Goal: Task Accomplishment & Management: Manage account settings

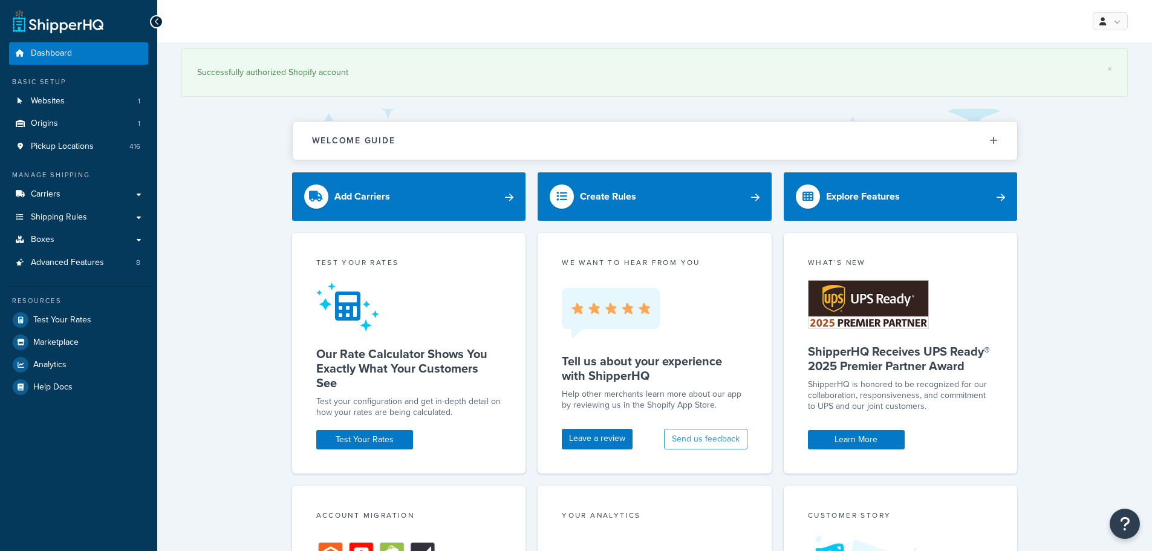
click at [59, 260] on span "Advanced Features" at bounding box center [67, 263] width 73 height 10
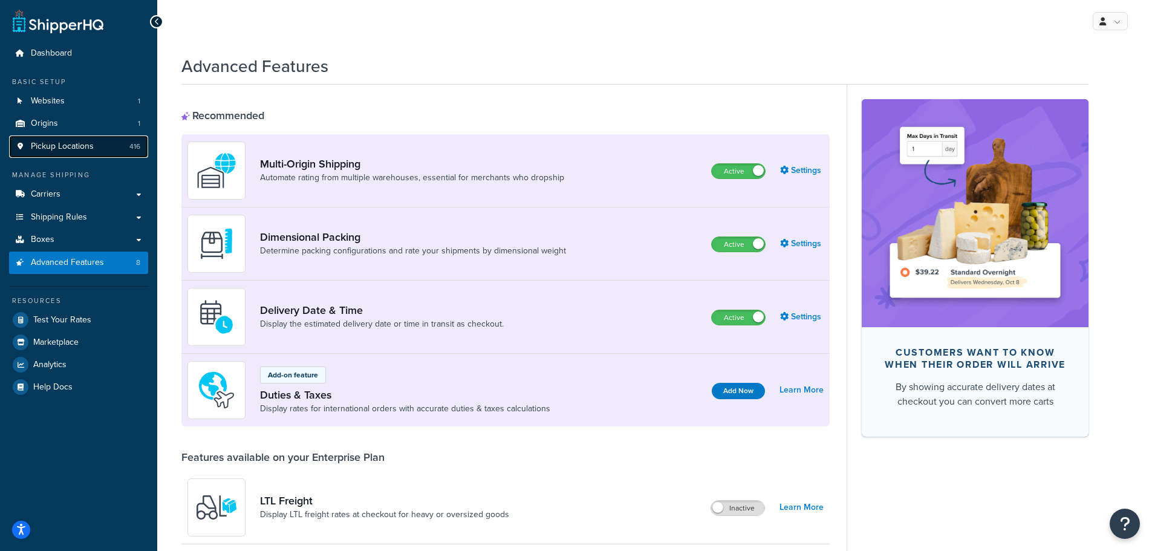
click at [52, 142] on span "Pickup Locations" at bounding box center [62, 147] width 63 height 10
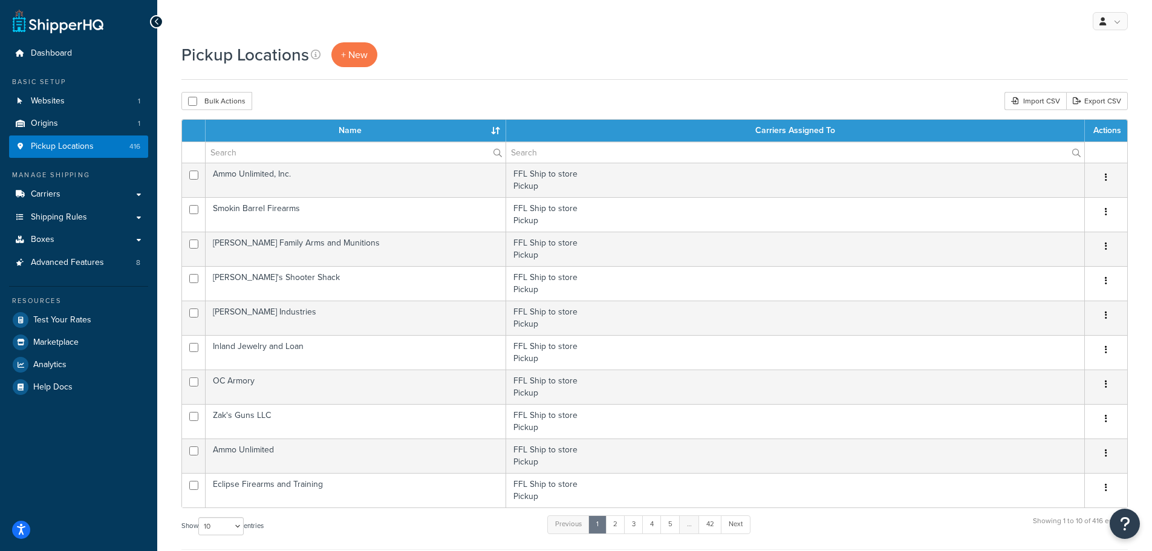
click at [491, 130] on th "Name" at bounding box center [356, 131] width 301 height 22
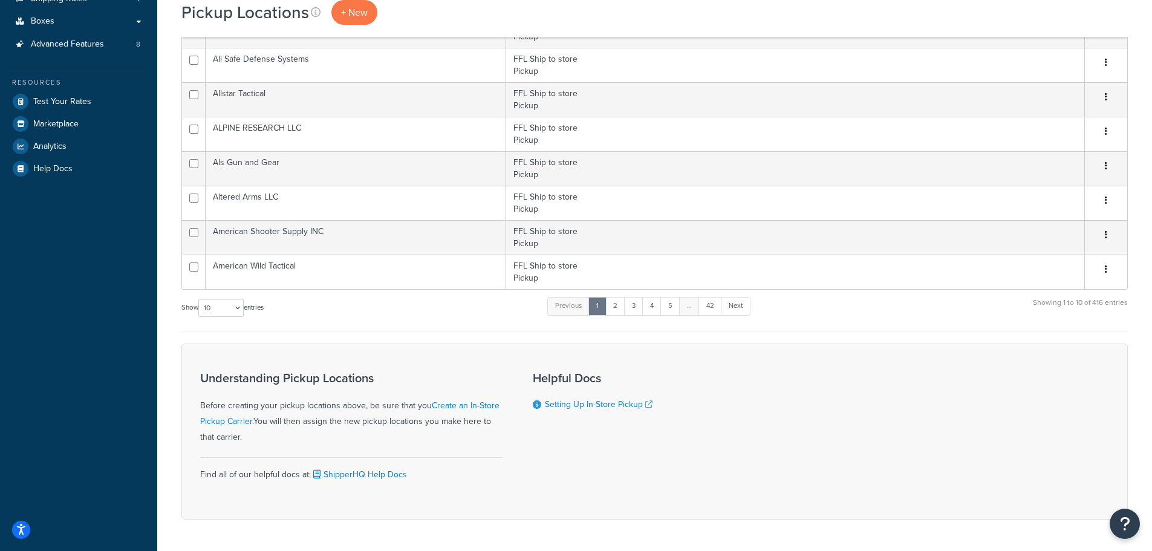
scroll to position [242, 0]
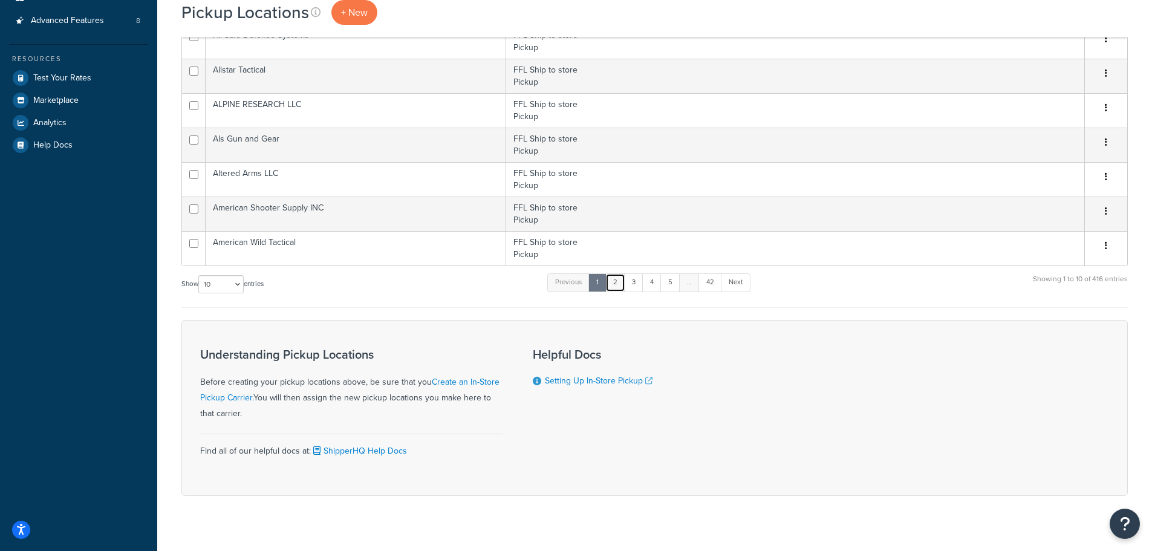
click at [618, 280] on link "2" at bounding box center [616, 282] width 20 height 18
click at [671, 283] on link "5" at bounding box center [668, 282] width 20 height 18
click at [733, 281] on link "Next" at bounding box center [734, 282] width 30 height 18
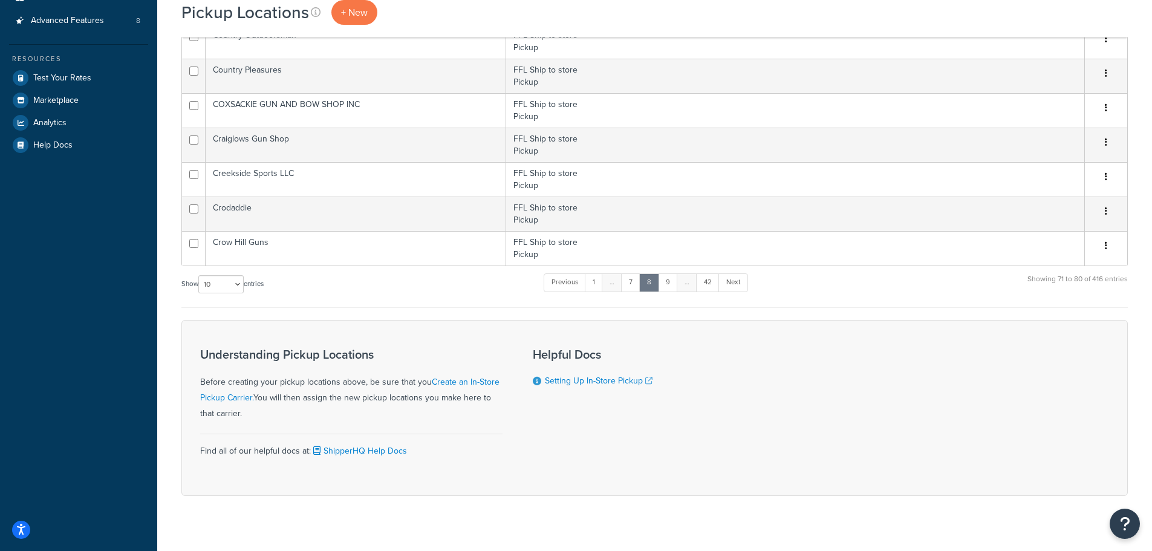
click at [733, 281] on link "Next" at bounding box center [734, 282] width 30 height 18
click at [733, 281] on link "Next" at bounding box center [735, 282] width 30 height 18
click at [733, 281] on link "Next" at bounding box center [734, 282] width 30 height 18
click at [733, 281] on link "Next" at bounding box center [735, 282] width 30 height 18
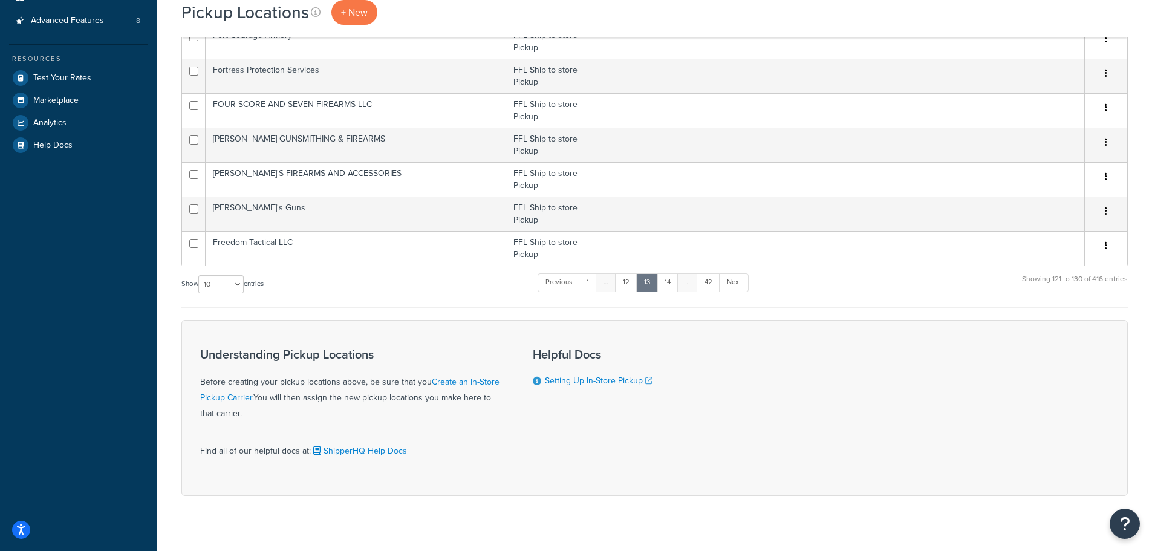
click at [733, 281] on link "Next" at bounding box center [734, 282] width 30 height 18
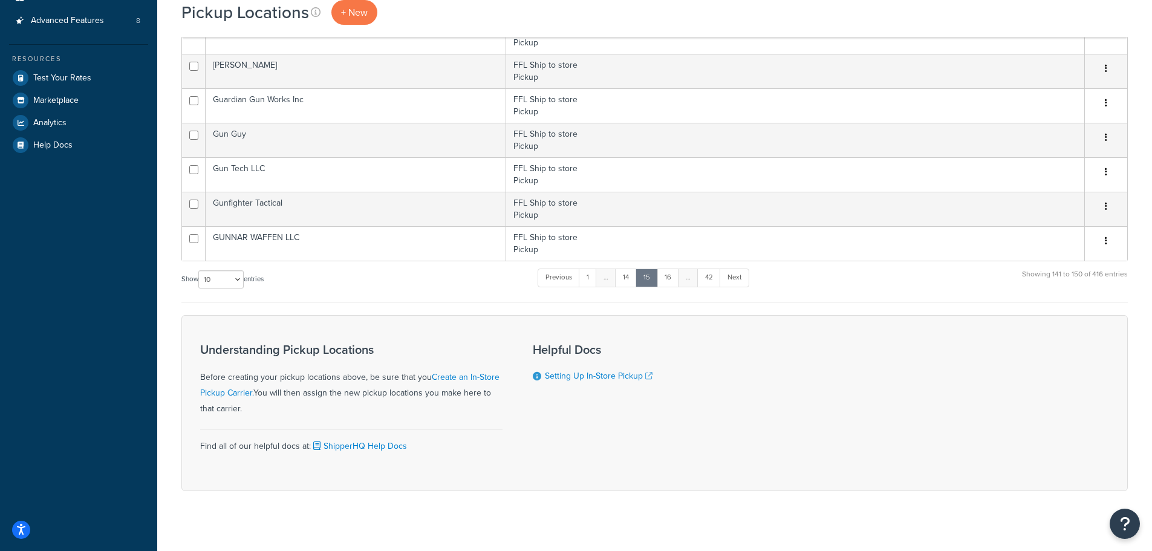
click at [733, 281] on link "Next" at bounding box center [735, 278] width 30 height 18
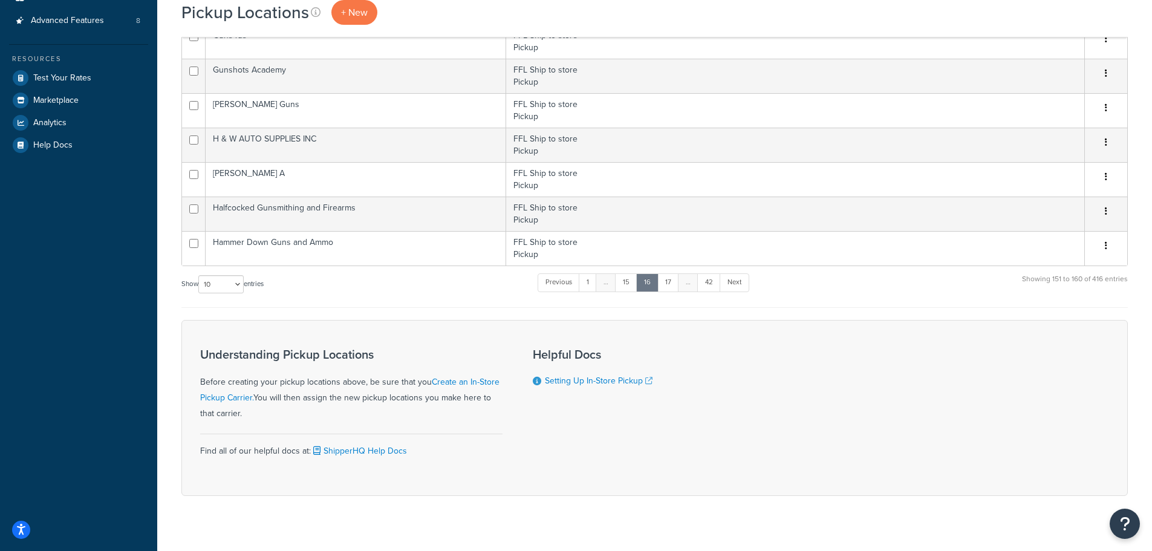
click at [733, 281] on link "Next" at bounding box center [735, 282] width 30 height 18
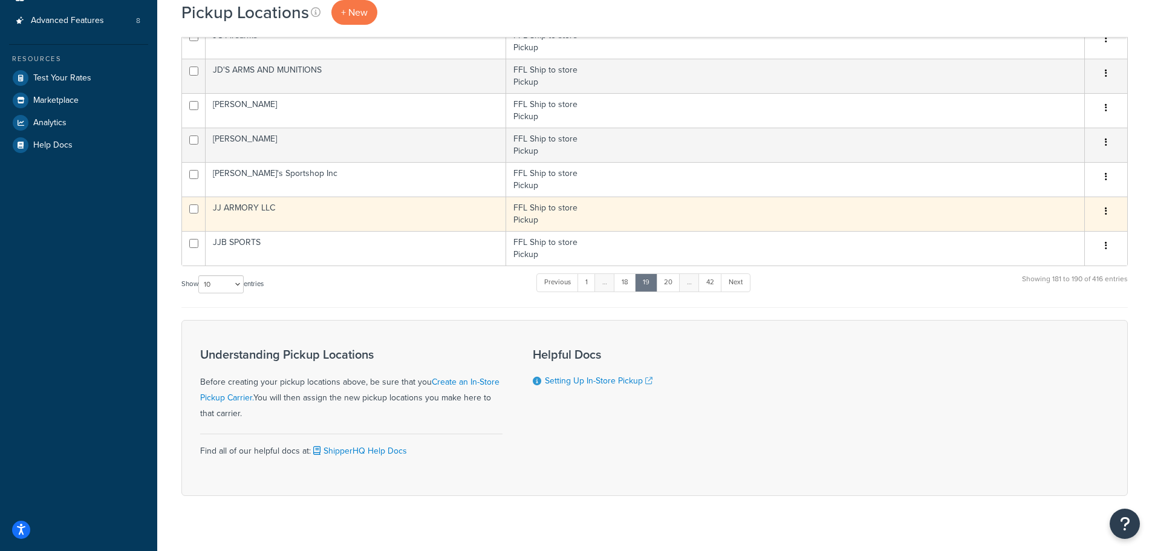
click at [255, 210] on td "JJ ARMORY LLC" at bounding box center [356, 214] width 301 height 34
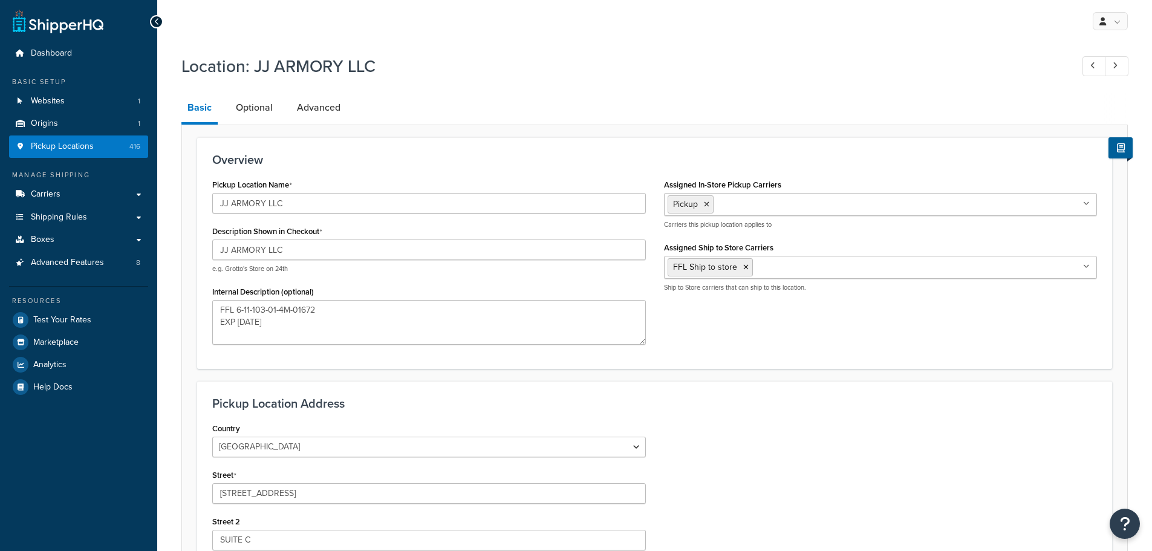
select select "32"
click at [260, 109] on link "Optional" at bounding box center [254, 107] width 49 height 29
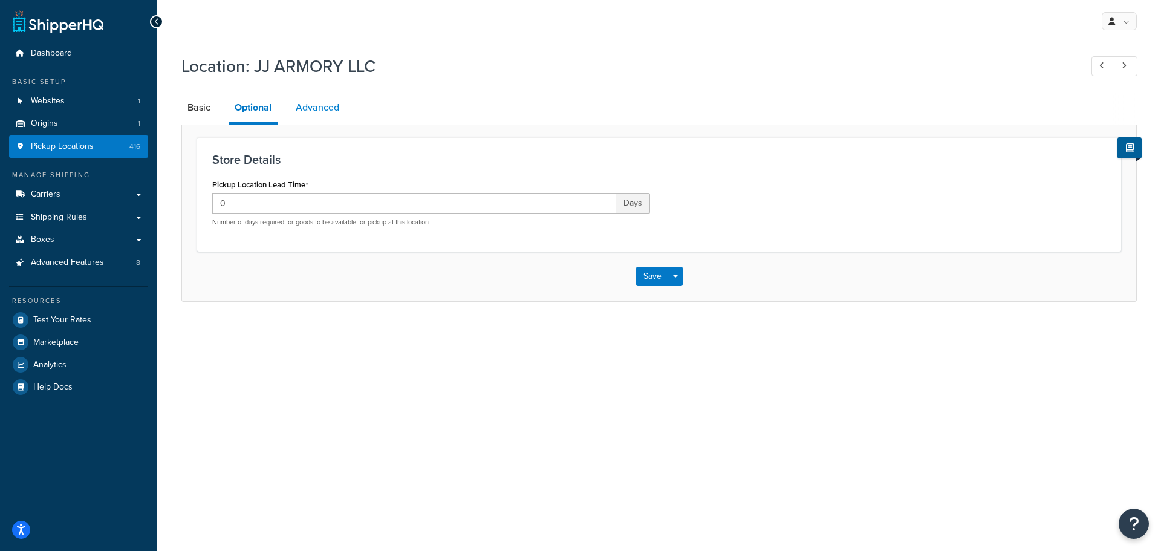
click at [303, 107] on link "Advanced" at bounding box center [318, 107] width 56 height 29
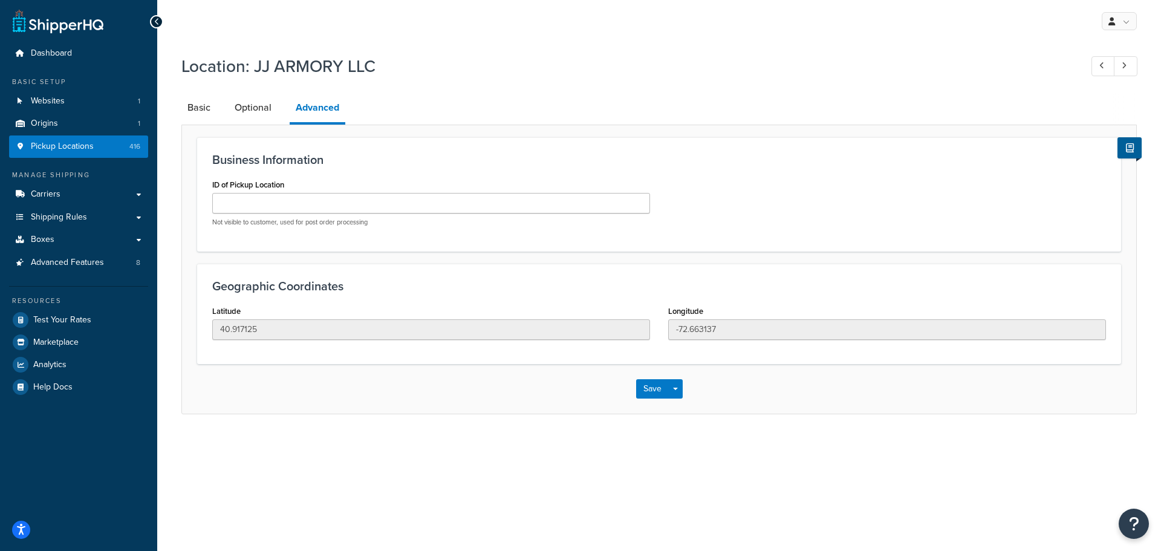
click at [180, 94] on div "Location: JJ ARMORY LLC Basic Optional Advanced Business Information ID of Pick…" at bounding box center [659, 246] width 1004 height 396
click at [199, 108] on link "Basic" at bounding box center [198, 107] width 35 height 29
select select "32"
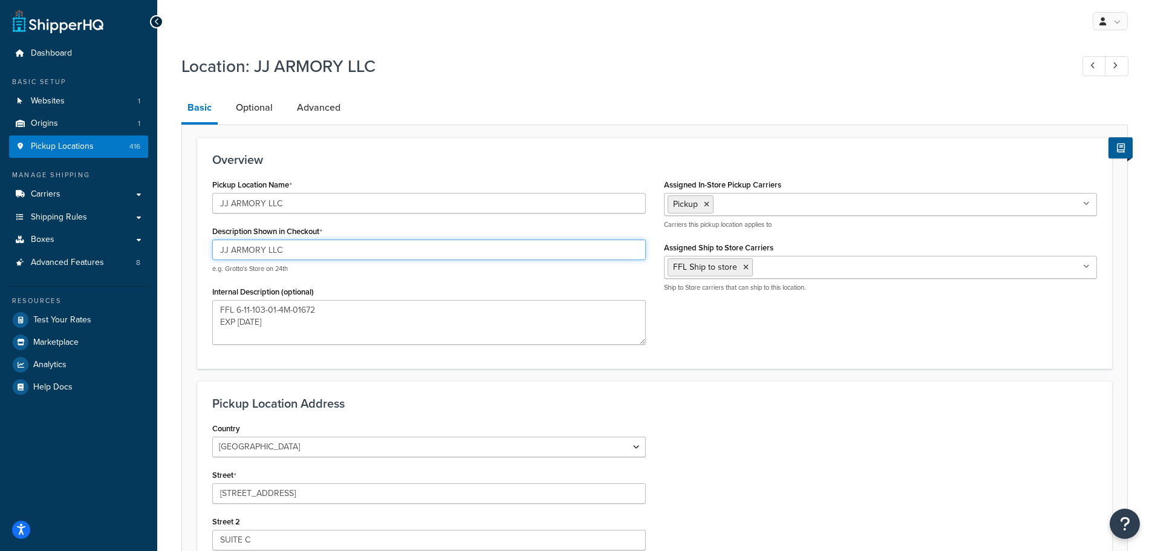
drag, startPoint x: 297, startPoint y: 249, endPoint x: 196, endPoint y: 249, distance: 101.0
click at [196, 249] on form "Overview Pickup Location Name JJ ARMORY LLC Description Shown in Checkout JJ AR…" at bounding box center [654, 463] width 945 height 653
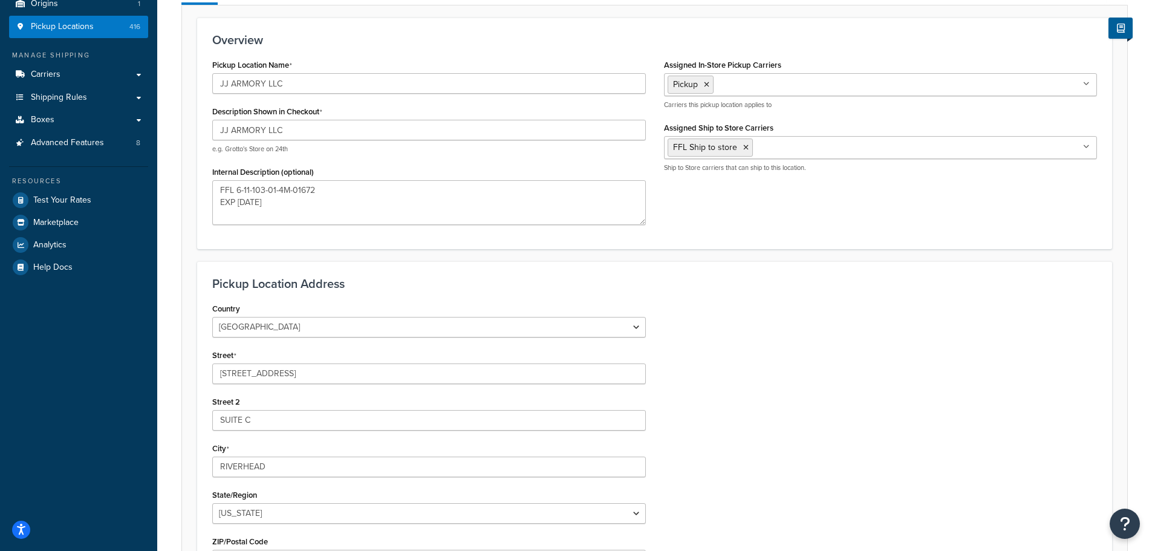
scroll to position [121, 0]
drag, startPoint x: 231, startPoint y: 371, endPoint x: 208, endPoint y: 372, distance: 23.0
click at [208, 372] on div "Country United States United Kingdom Afghanistan Åland Islands Albania Algeria …" at bounding box center [429, 452] width 452 height 307
type textarea "FFL 6-11-103-01-4M-01672 EXP 11/01/2026"
type input "3W MAIN ST"
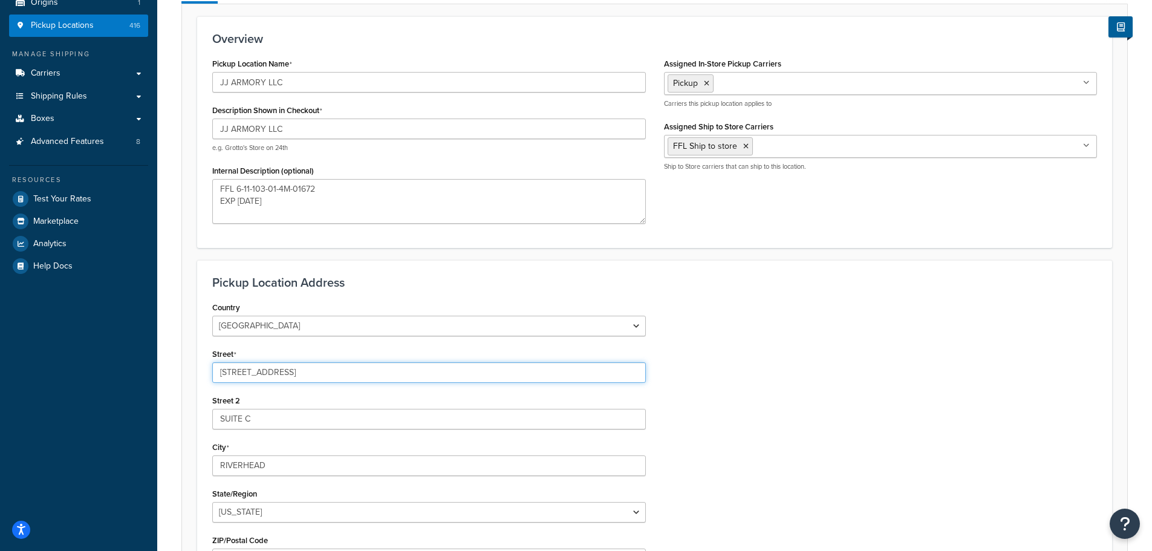
type textarea "FFL 6-11-103-01-4M-01672 EXP 11/01/2026"
type input "38W MAIN ST"
type textarea "FFL 6-11-103-01-4M-01672 EXP 11/01/2026"
type input "38 W MAIN ST"
drag, startPoint x: 229, startPoint y: 371, endPoint x: 204, endPoint y: 373, distance: 25.5
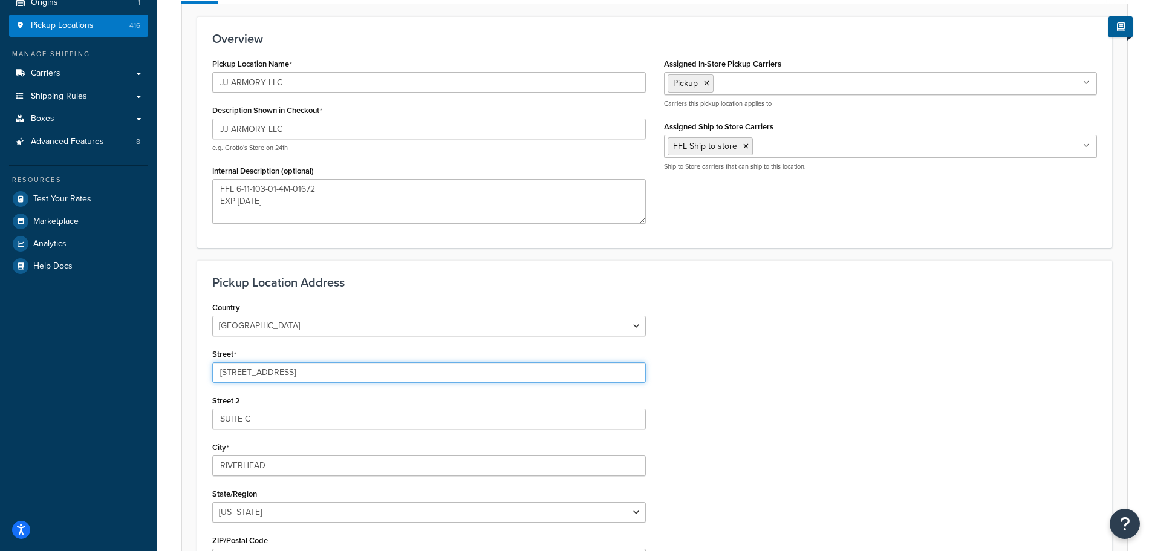
click at [204, 373] on div "Country United States United Kingdom Afghanistan Åland Islands Albania Algeria …" at bounding box center [429, 452] width 452 height 307
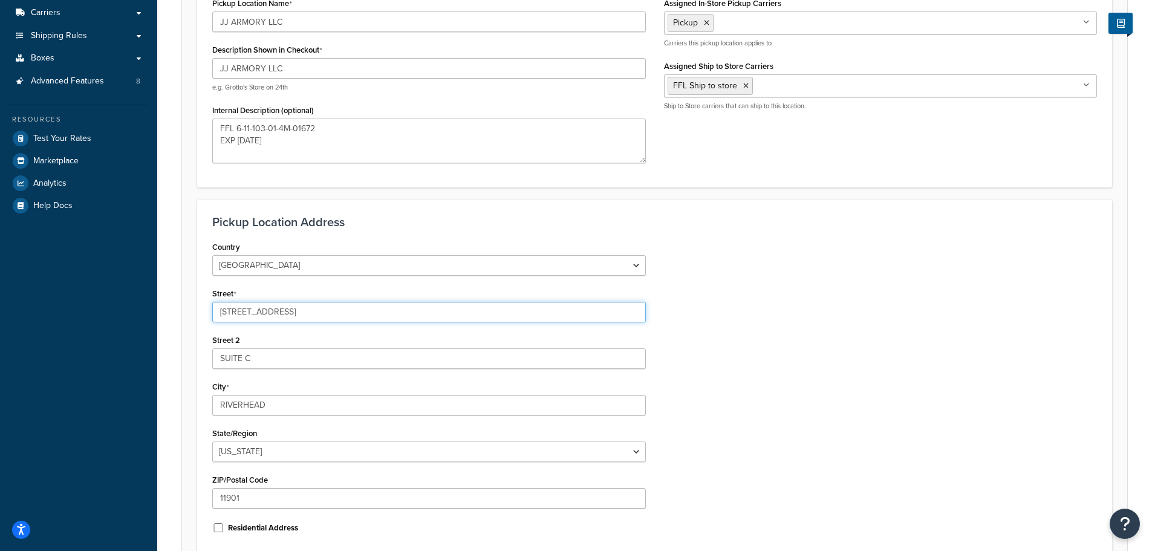
scroll to position [0, 0]
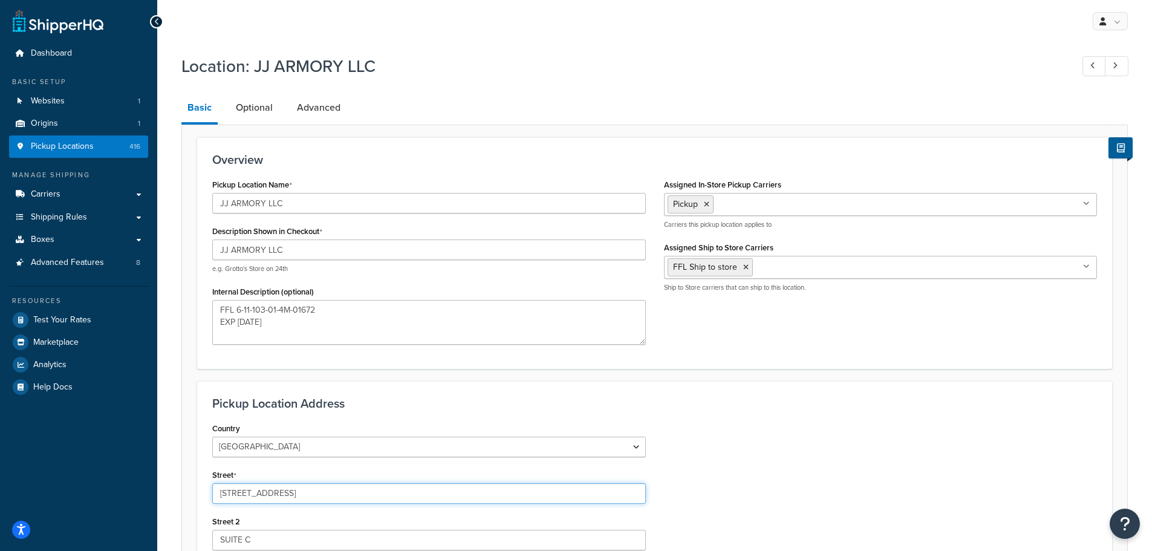
type textarea "FFL 6-11-103-01-4M-01672 EXP 11/01/2026"
type input "4 W MAIN ST"
type textarea "FFL 6-11-103-01-4M-01672 EXP 11/01/2026"
type input "48 W MAIN ST"
type textarea "FFL 6-11-103-01-4M-01672 EXP 11/01/2026"
